Goal: Check status: Check status

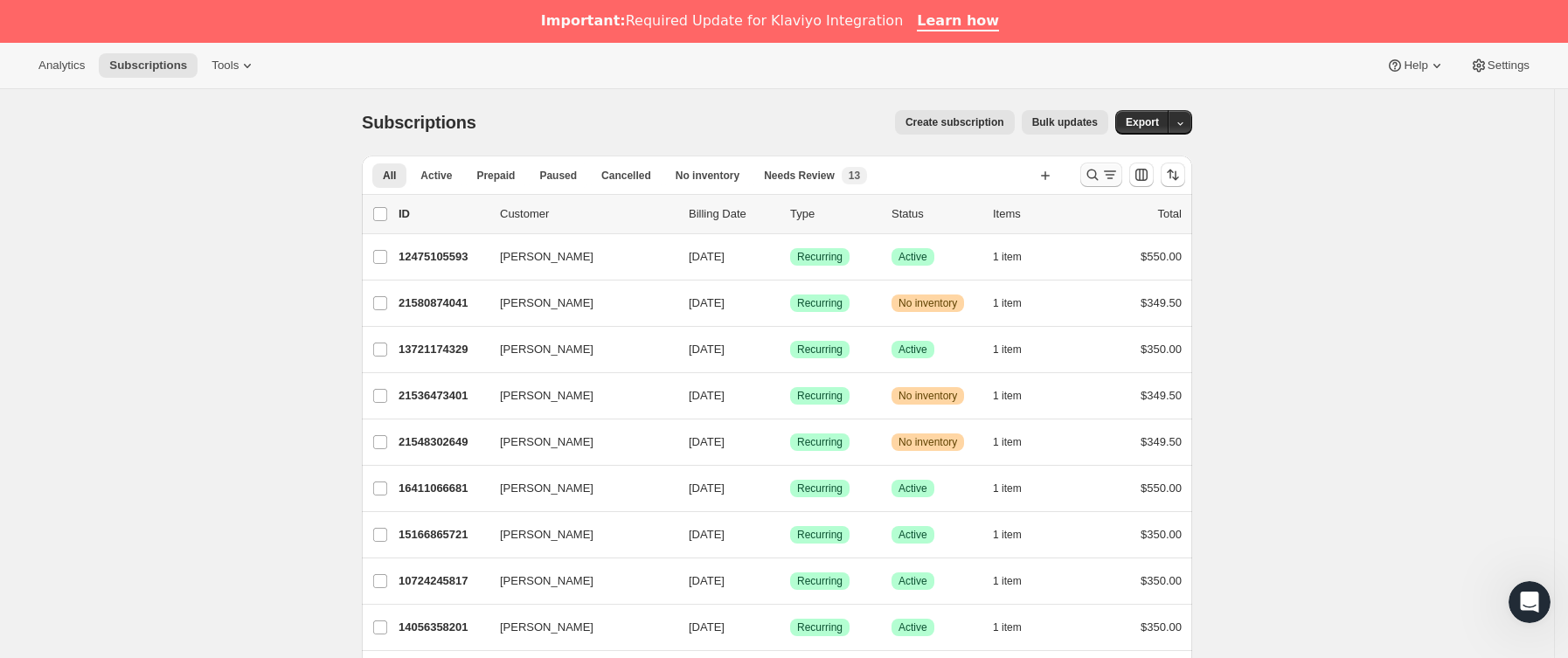
click at [1092, 173] on icon "Buscar y filtrar resultados" at bounding box center [1092, 174] width 18 height 18
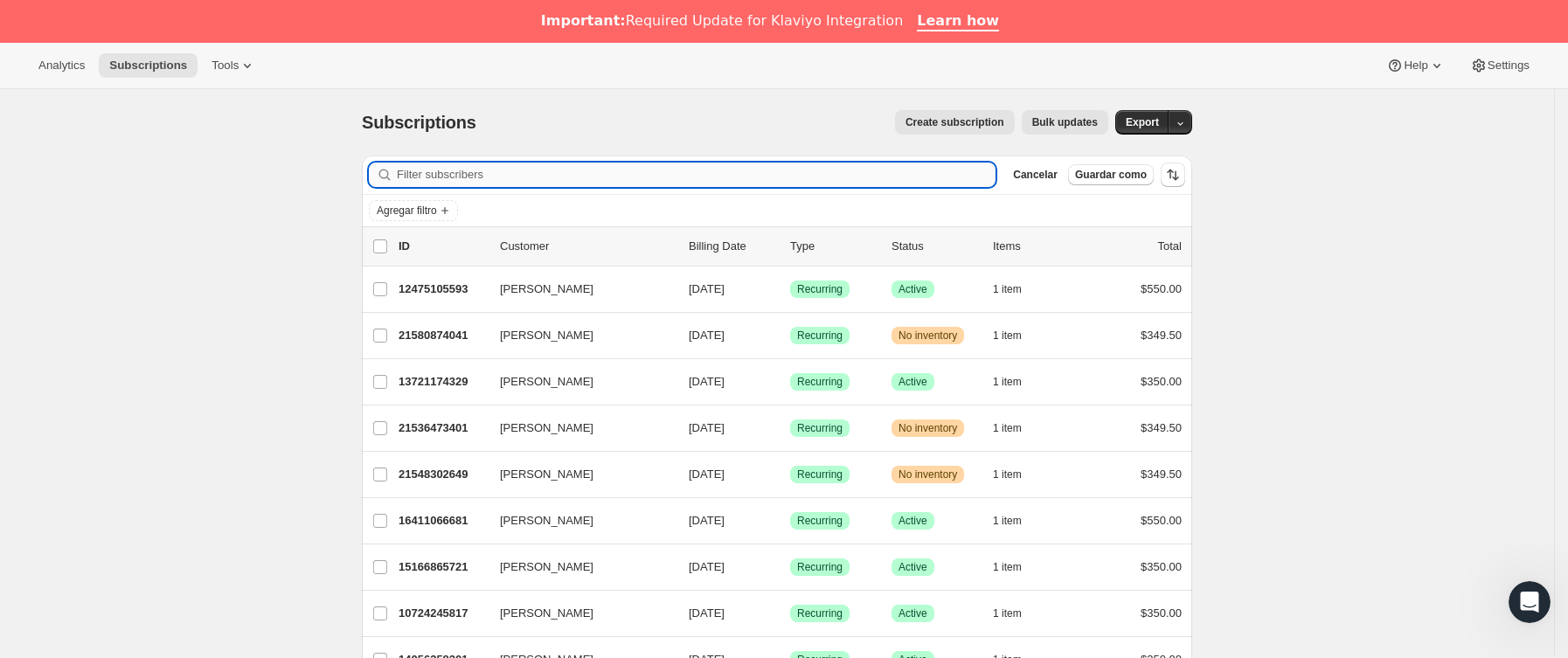
click at [612, 175] on input "Filter subscribers" at bounding box center [696, 174] width 599 height 25
paste input "7375519855"
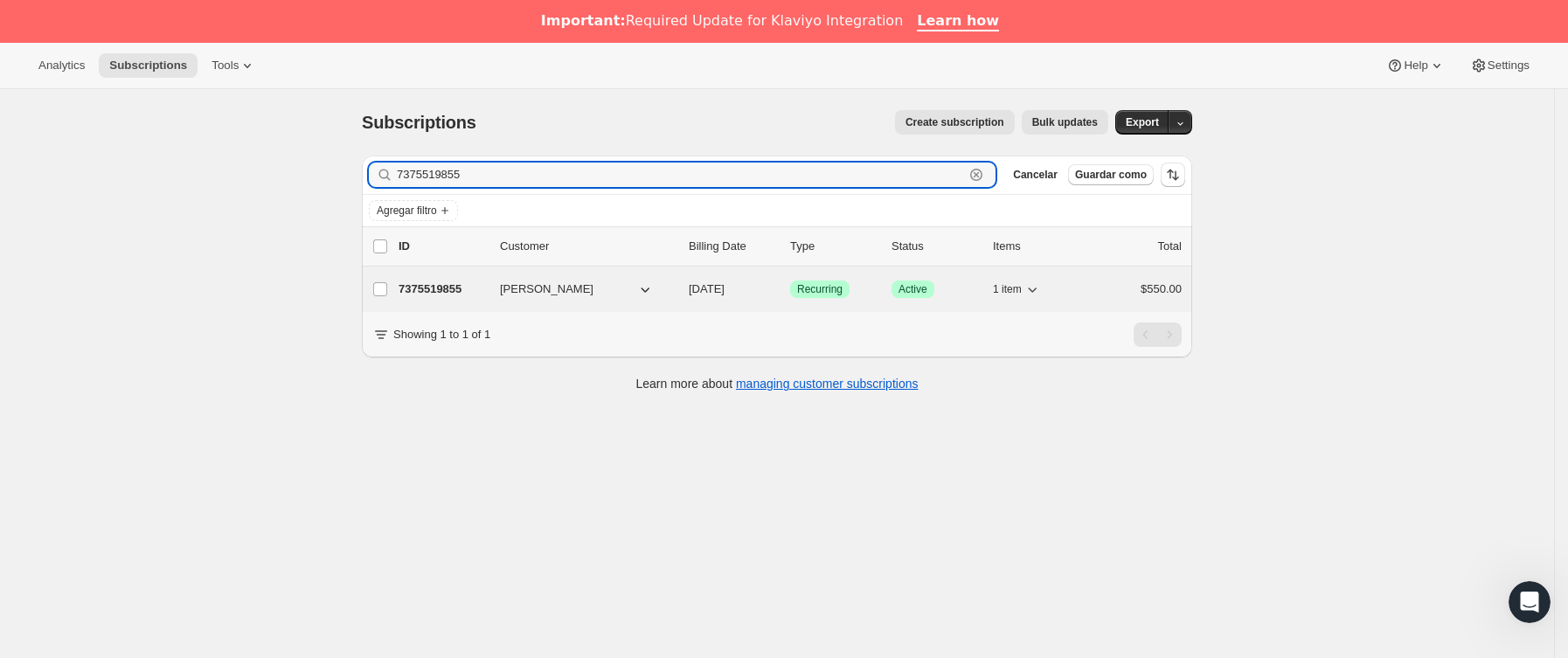
type input "7375519855"
click at [501, 283] on div "7375519855 [PERSON_NAME] [DATE] Logrado Recurring Logrado Active 1 item $550.00" at bounding box center [790, 289] width 783 height 25
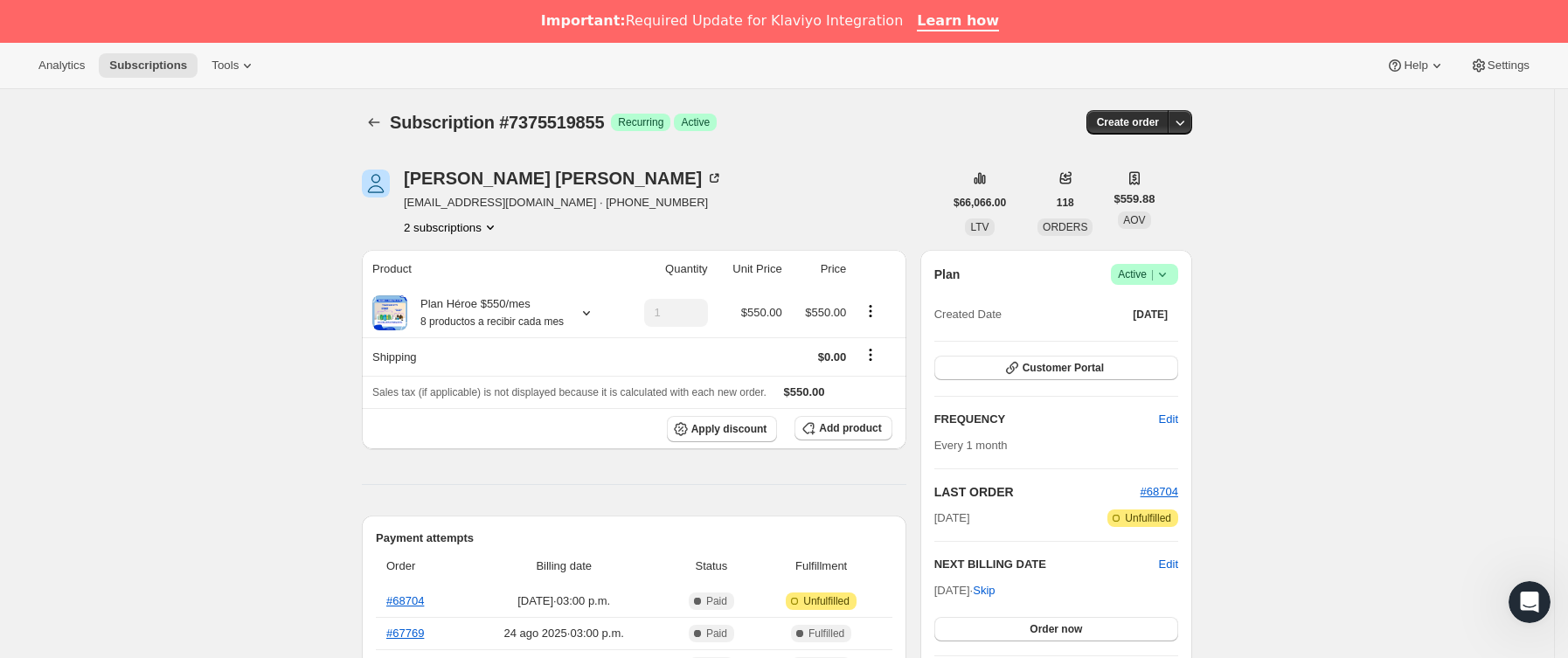
click at [375, 116] on icon "Subscriptions" at bounding box center [374, 122] width 18 height 18
